Goal: Register for event/course

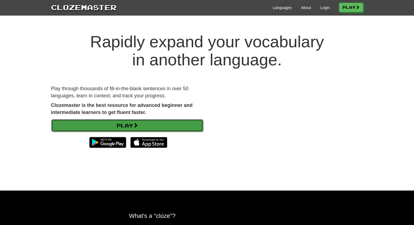
click at [172, 122] on link "Play" at bounding box center [127, 125] width 152 height 13
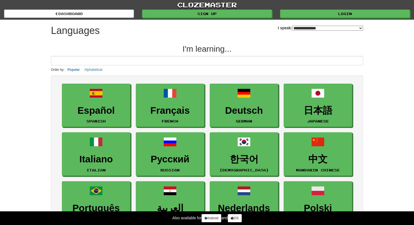
select select "*******"
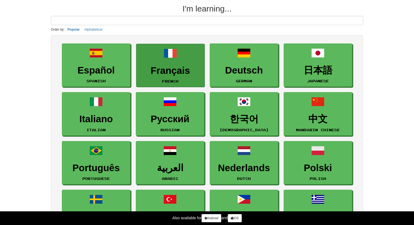
scroll to position [41, 0]
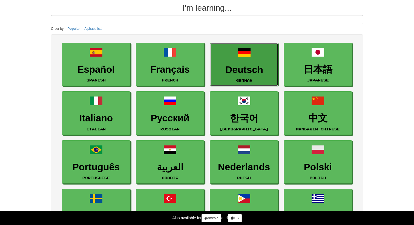
click at [238, 71] on h3 "Deutsch" at bounding box center [244, 70] width 62 height 11
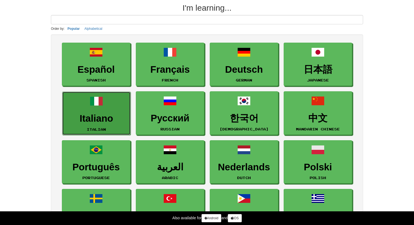
click at [107, 114] on h3 "Italiano" at bounding box center [96, 118] width 62 height 11
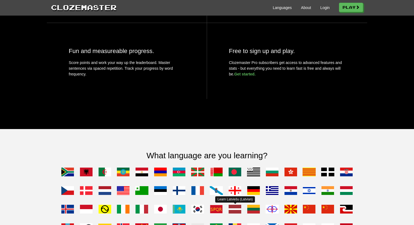
scroll to position [280, 0]
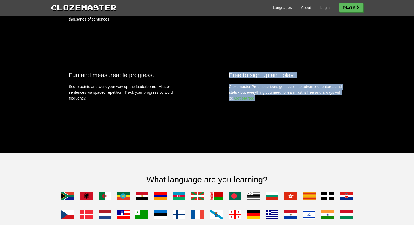
drag, startPoint x: 227, startPoint y: 86, endPoint x: 287, endPoint y: 109, distance: 64.5
click at [287, 109] on div "Free to sign up and play. Clozemaster Pro subscribers get access to advanced fe…" at bounding box center [287, 85] width 160 height 76
click at [287, 101] on p "Clozemaster Pro subscribers get access to advanced features and stats - but eve…" at bounding box center [287, 92] width 116 height 17
drag, startPoint x: 287, startPoint y: 109, endPoint x: 228, endPoint y: 95, distance: 61.2
click at [228, 95] on div "Free to sign up and play. Clozemaster Pro subscribers get access to advanced fe…" at bounding box center [287, 85] width 160 height 76
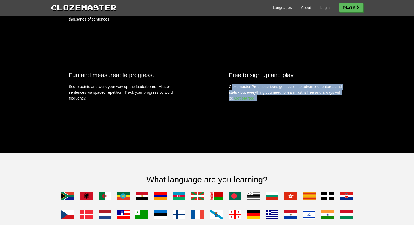
click at [228, 95] on div "Free to sign up and play. Clozemaster Pro subscribers get access to advanced fe…" at bounding box center [287, 85] width 160 height 76
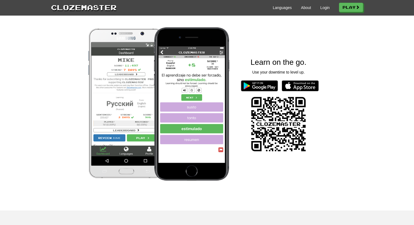
scroll to position [609, 0]
